Goal: Transaction & Acquisition: Purchase product/service

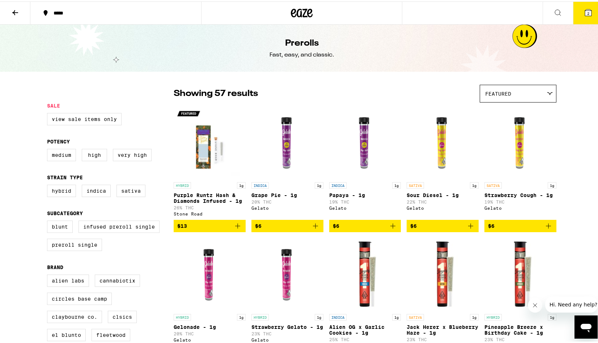
click at [294, 22] on div at bounding box center [301, 11] width 201 height 23
click at [301, 15] on icon at bounding box center [302, 11] width 11 height 9
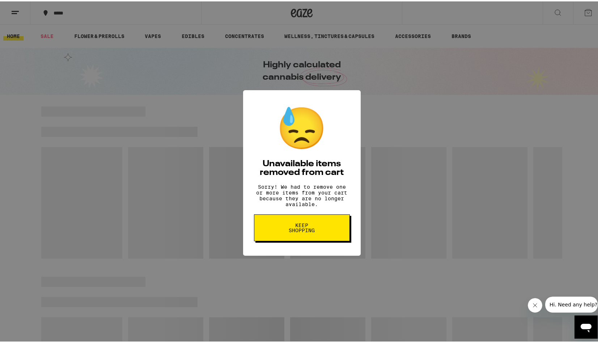
click at [310, 223] on button "Keep Shopping" at bounding box center [302, 226] width 96 height 27
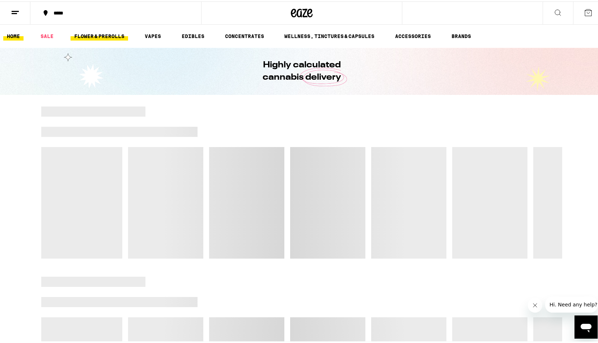
click at [116, 38] on link "FLOWER & PREROLLS" at bounding box center [100, 34] width 58 height 9
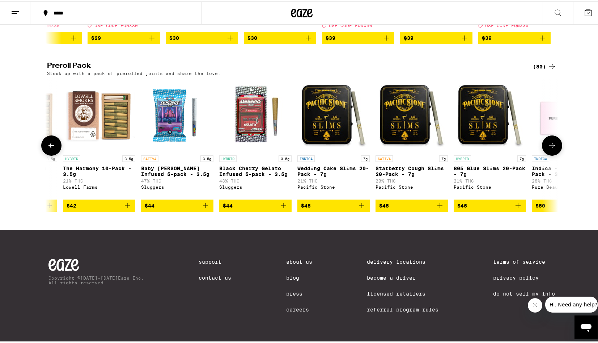
scroll to position [0, 5743]
